Goal: Transaction & Acquisition: Purchase product/service

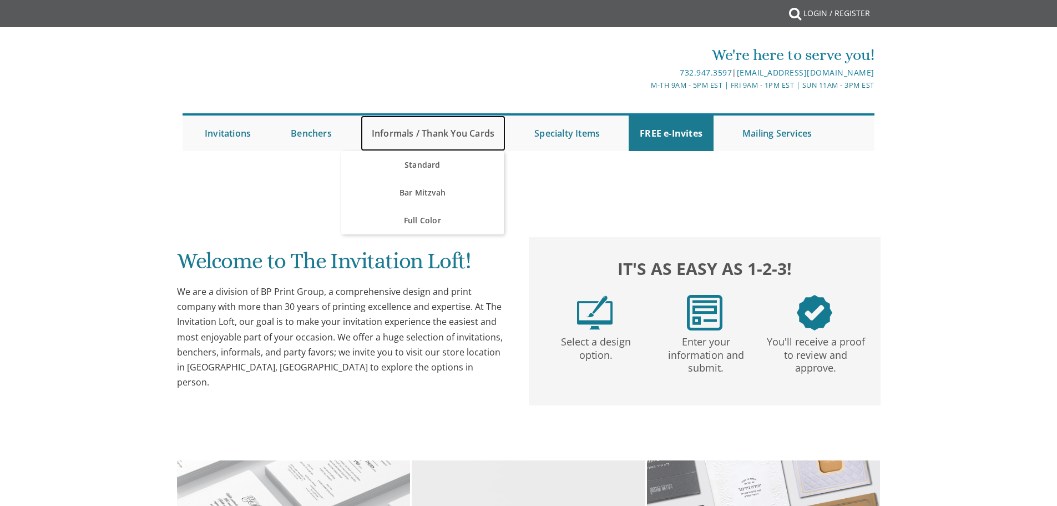
click at [428, 133] on link "Informals / Thank You Cards" at bounding box center [433, 133] width 145 height 36
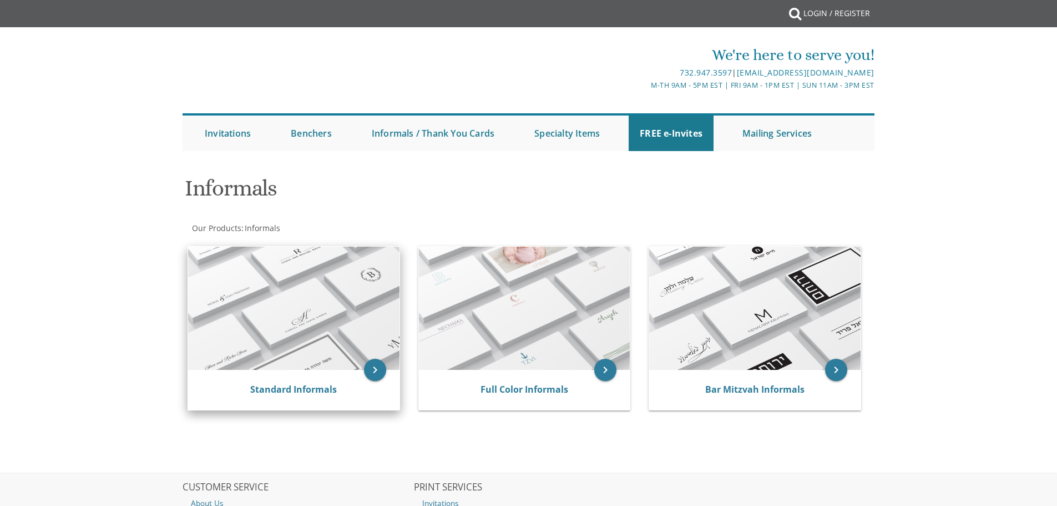
click at [315, 255] on img at bounding box center [293, 307] width 211 height 123
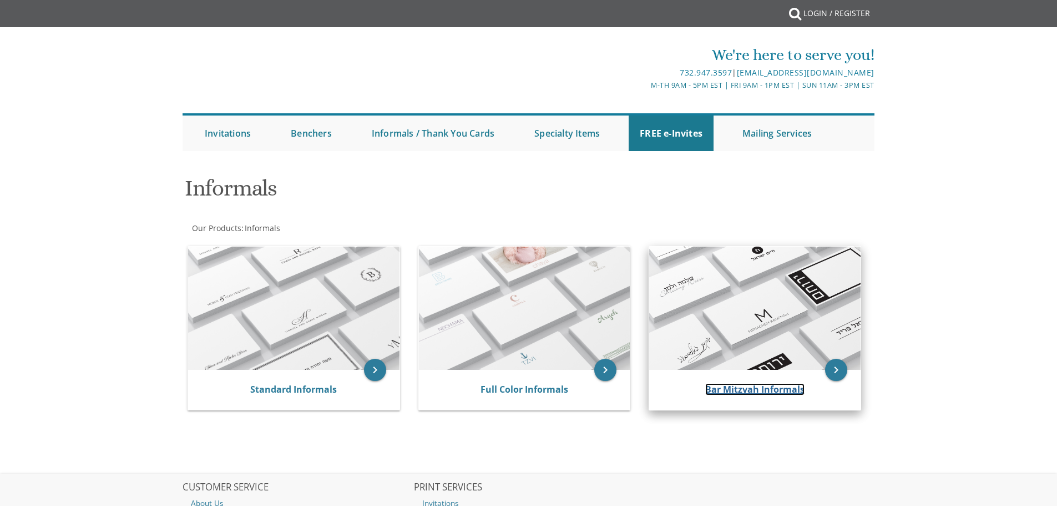
click at [758, 389] on link "Bar Mitzvah Informals" at bounding box center [755, 389] width 99 height 12
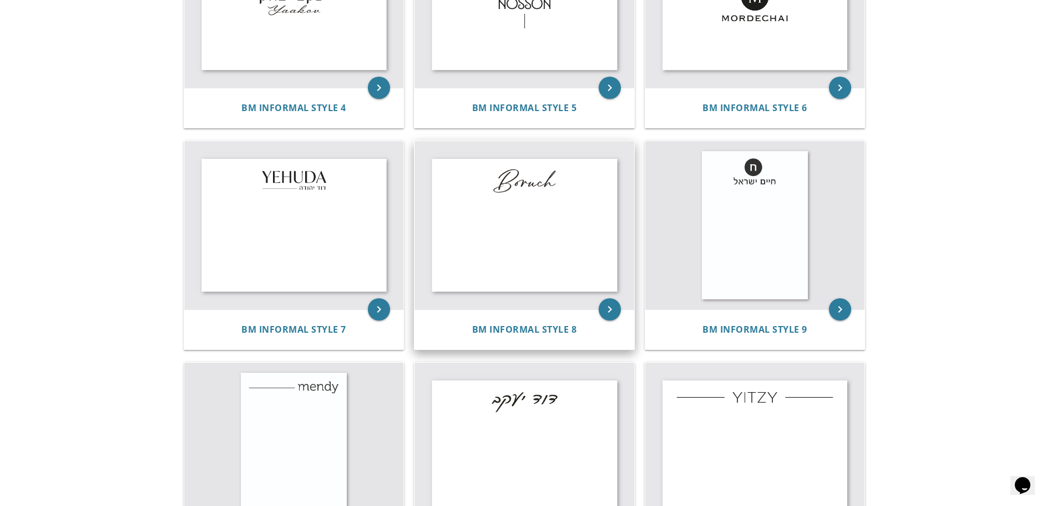
scroll to position [410, 0]
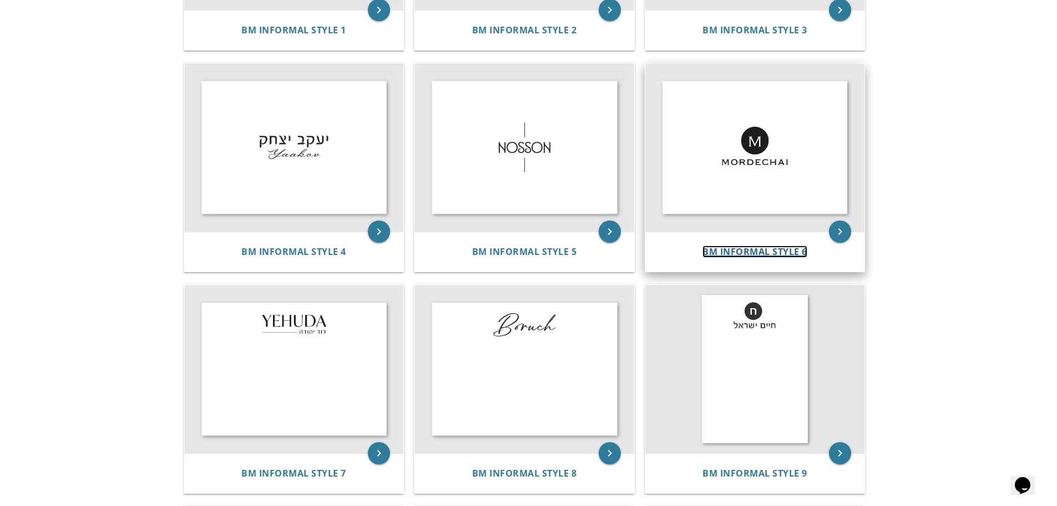
click at [734, 250] on span "BM Informal Style 6" at bounding box center [755, 251] width 105 height 12
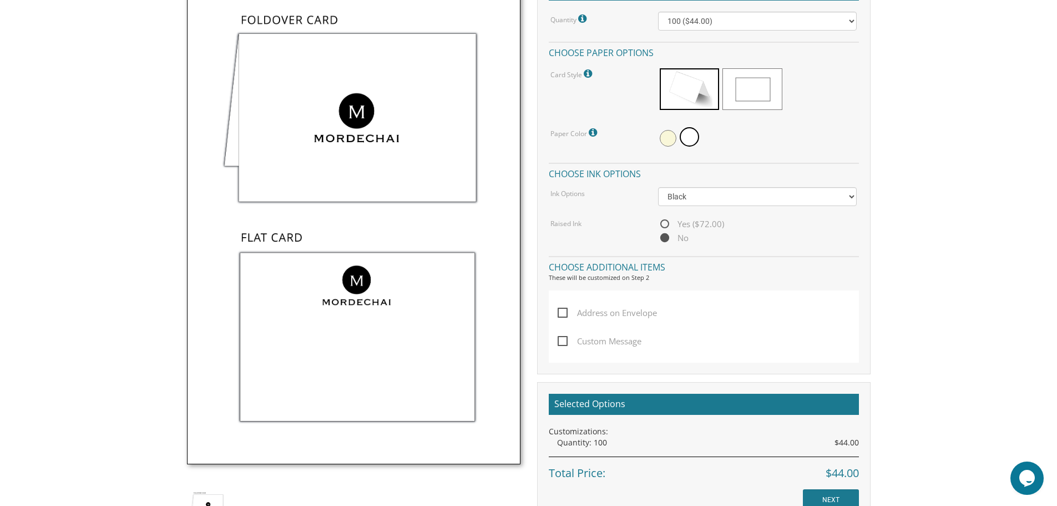
scroll to position [389, 0]
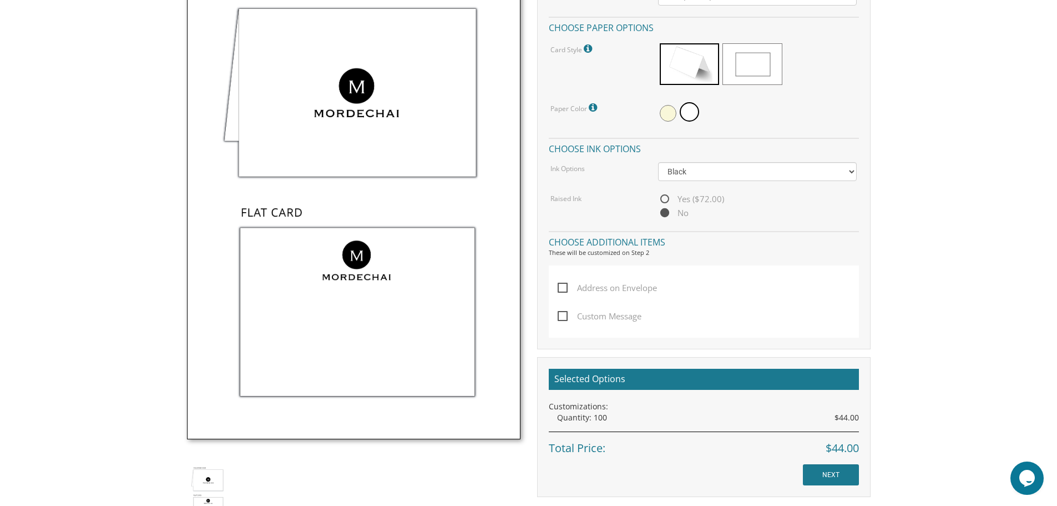
click at [823, 462] on div "Selected Options Customizations: Quantity: 100 $44.00 Total Price: $44.00 NEXT" at bounding box center [704, 427] width 334 height 140
click at [825, 470] on input "NEXT" at bounding box center [831, 474] width 56 height 21
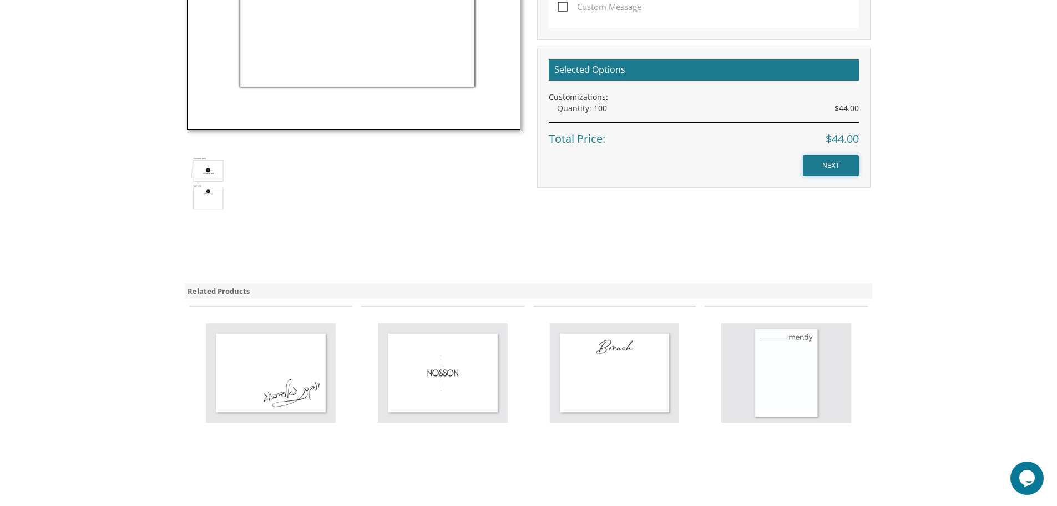
scroll to position [722, 0]
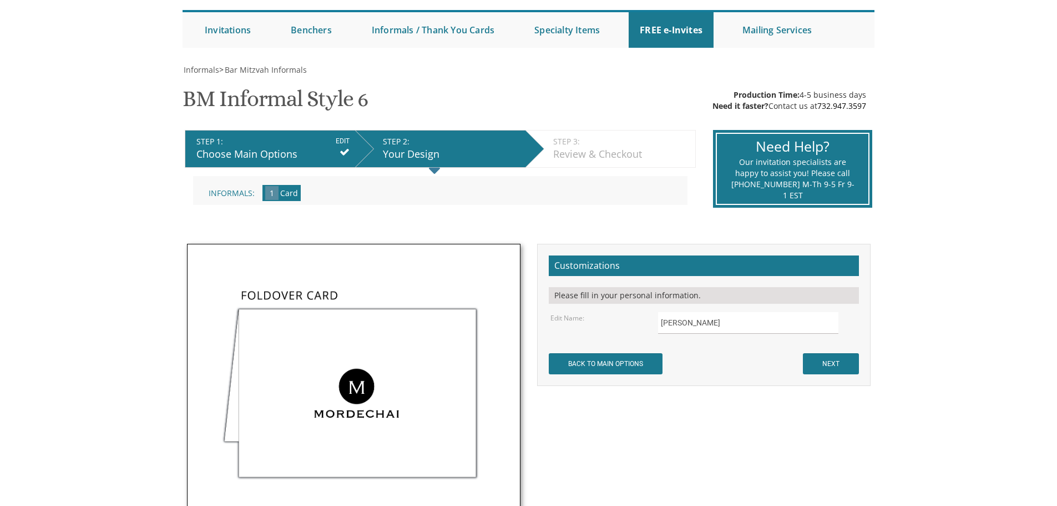
scroll to position [111, 0]
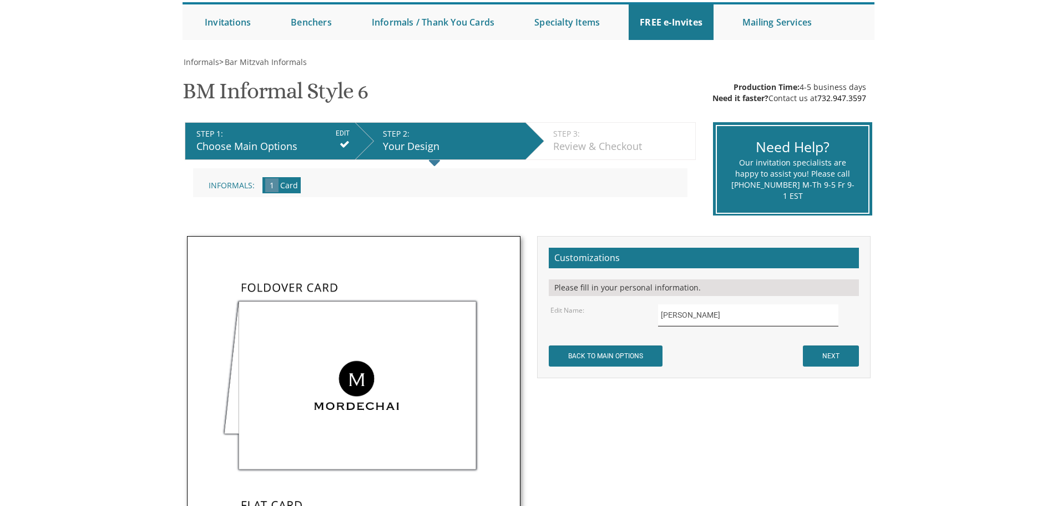
drag, startPoint x: 712, startPoint y: 323, endPoint x: 632, endPoint y: 326, distance: 79.4
click at [633, 325] on div "Edit Name: Mordechai" at bounding box center [703, 315] width 323 height 22
type input "Chaim and Rivka Flam"
click at [823, 349] on input "NEXT" at bounding box center [831, 355] width 56 height 21
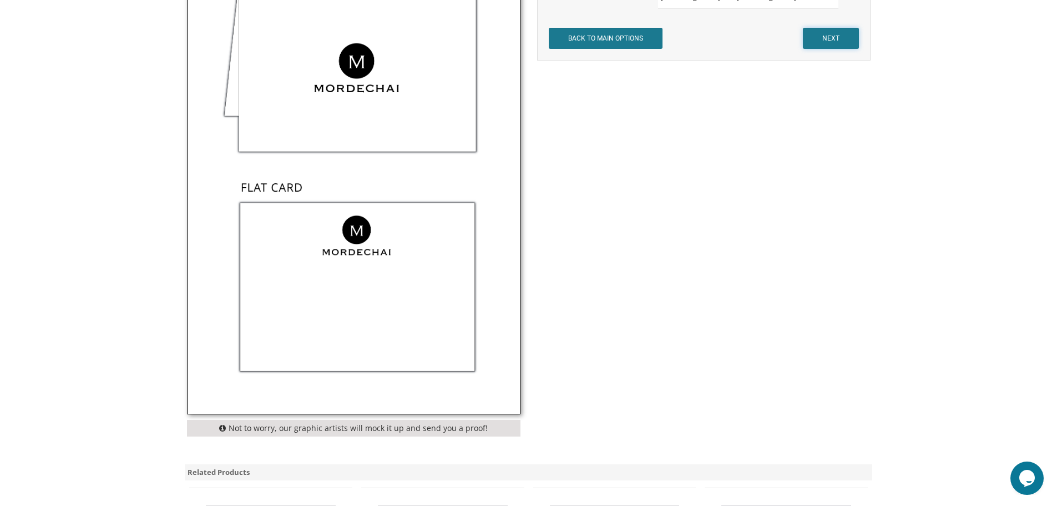
scroll to position [444, 0]
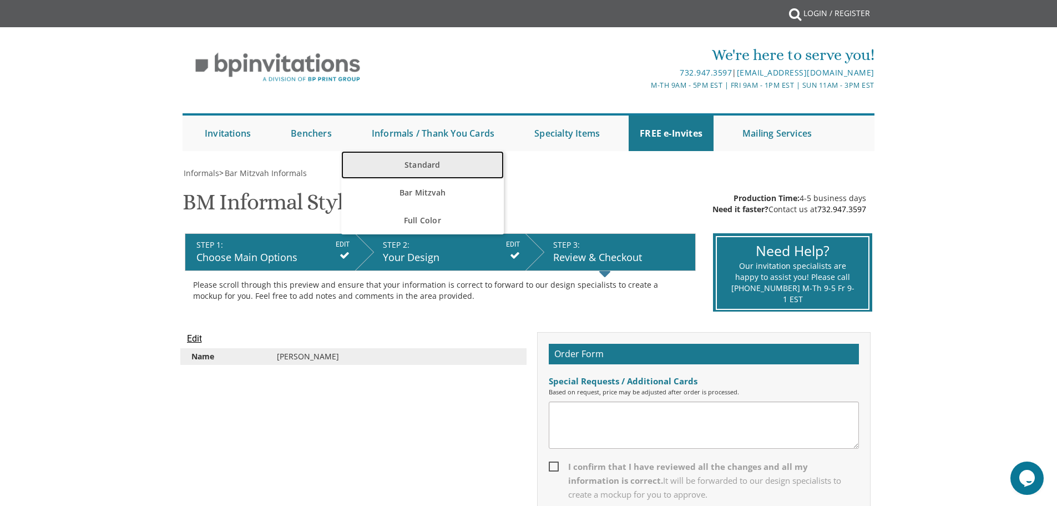
click at [434, 158] on link "Standard" at bounding box center [422, 165] width 163 height 28
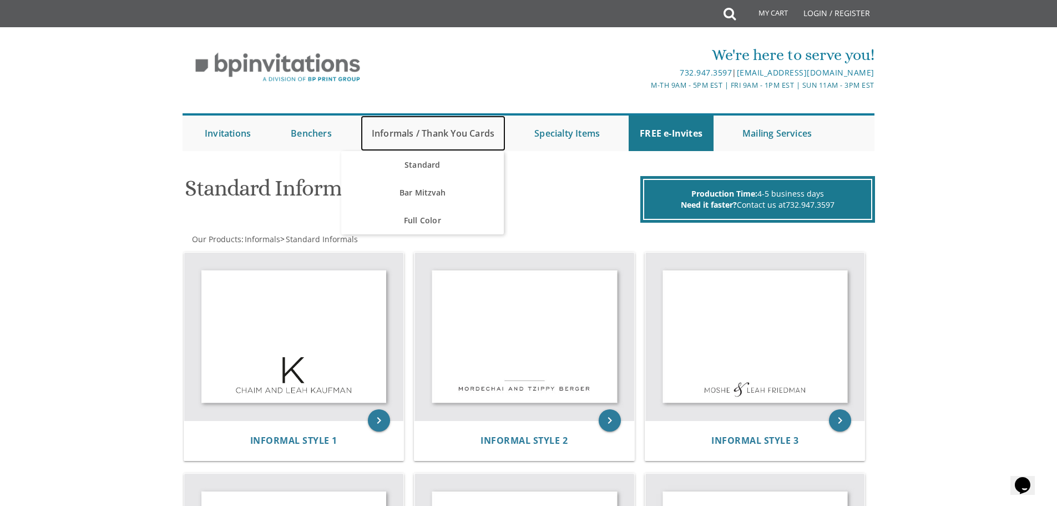
click at [382, 129] on link "Informals / Thank You Cards" at bounding box center [433, 133] width 145 height 36
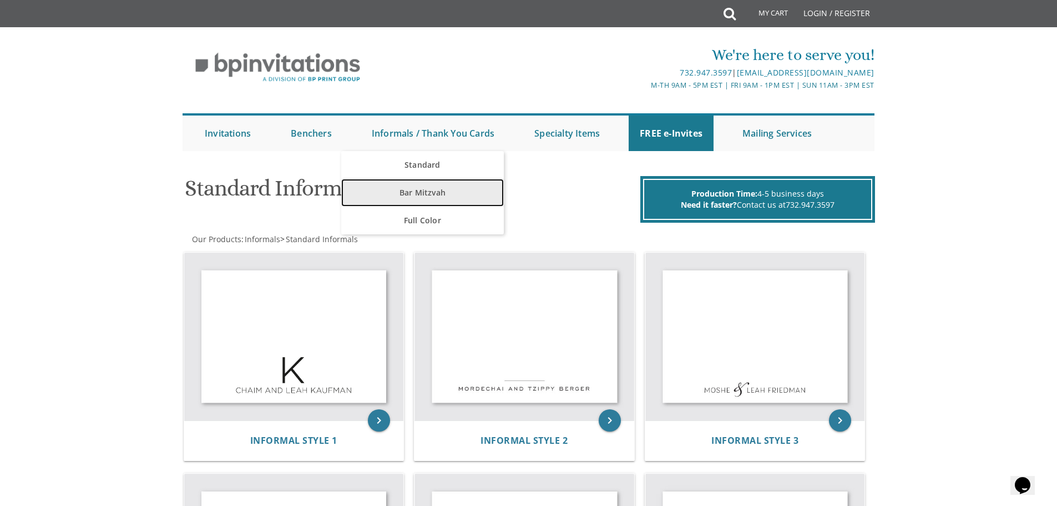
click at [416, 195] on link "Bar Mitzvah" at bounding box center [422, 193] width 163 height 28
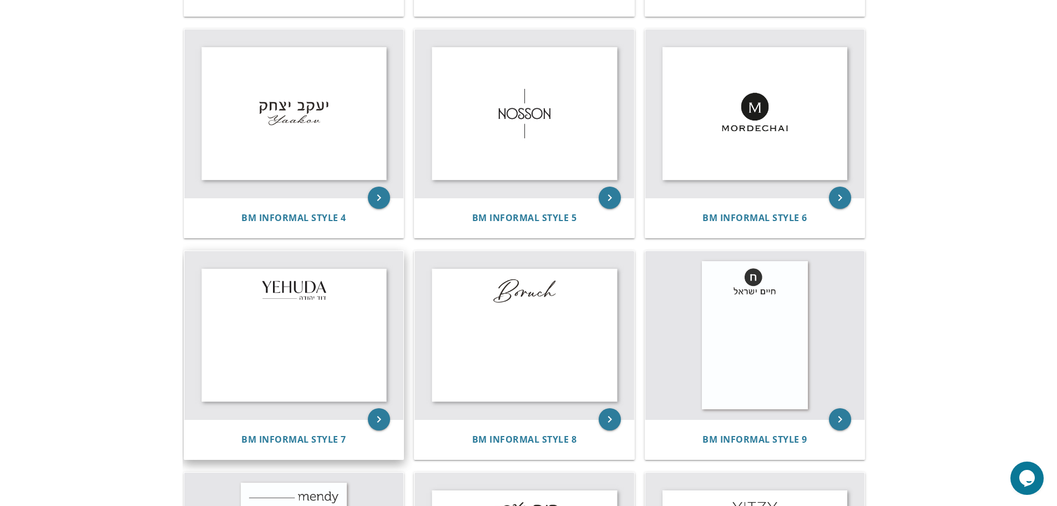
scroll to position [222, 0]
